Goal: Check status: Check status

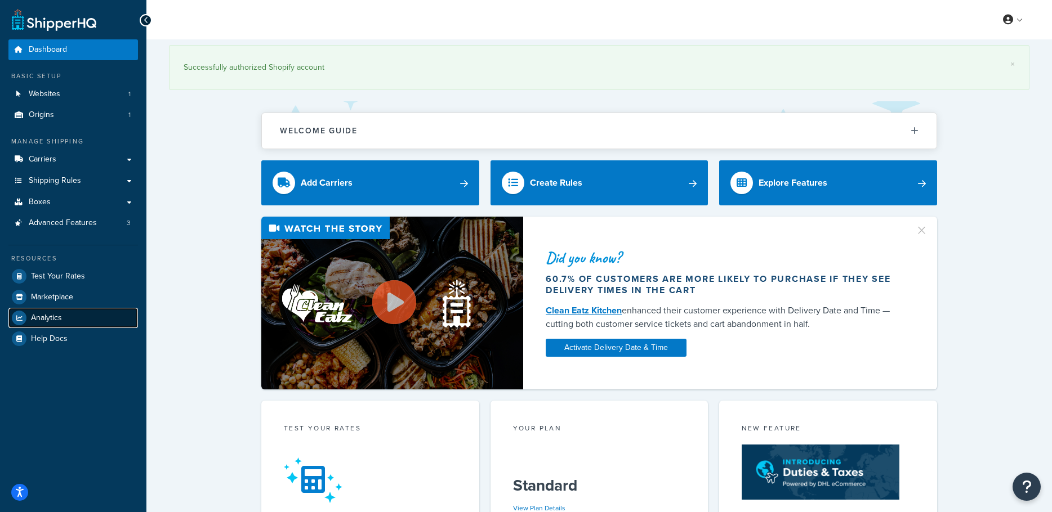
click at [81, 323] on link "Analytics" at bounding box center [73, 318] width 130 height 20
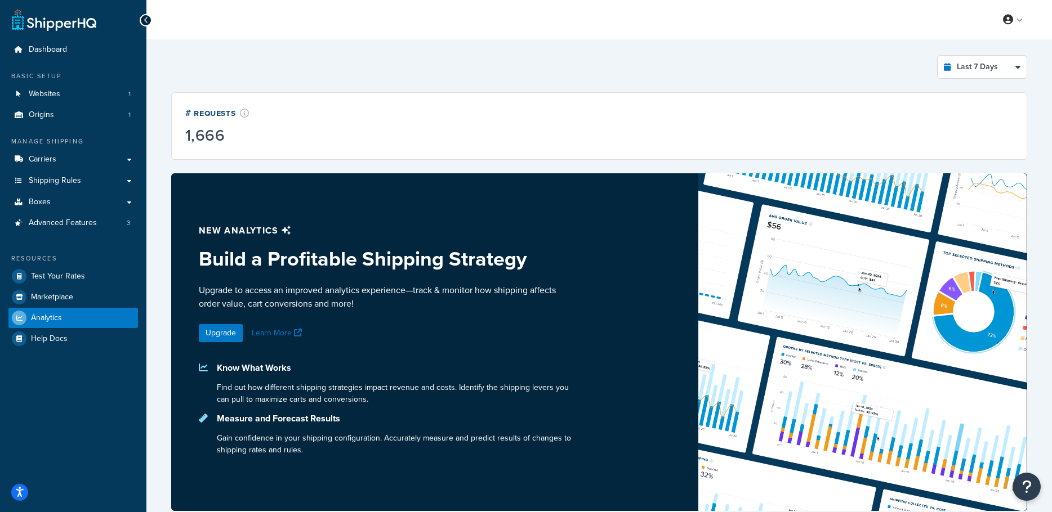
select select "last_7_days"
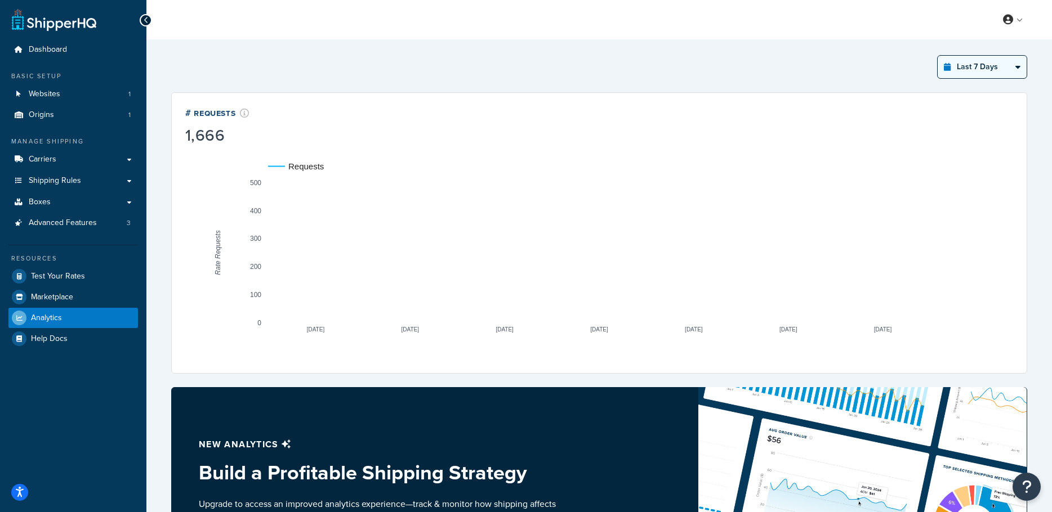
click at [1006, 61] on select "Last 24 Hours Last 7 Days Last 30 Days Last 3 Months Last 6 Months Last 12 Mont…" at bounding box center [981, 67] width 89 height 23
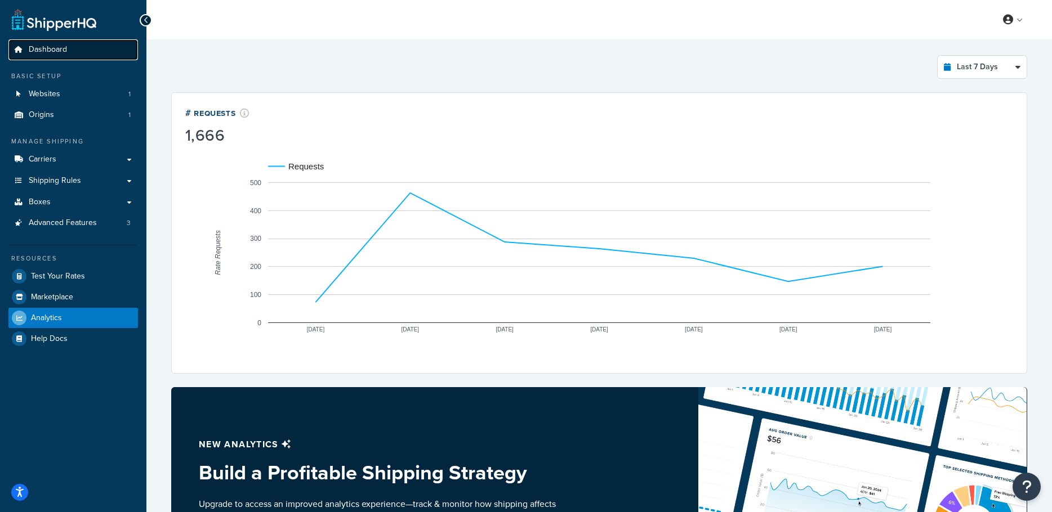
click at [51, 45] on span "Dashboard" at bounding box center [48, 50] width 38 height 10
